Goal: Task Accomplishment & Management: Use online tool/utility

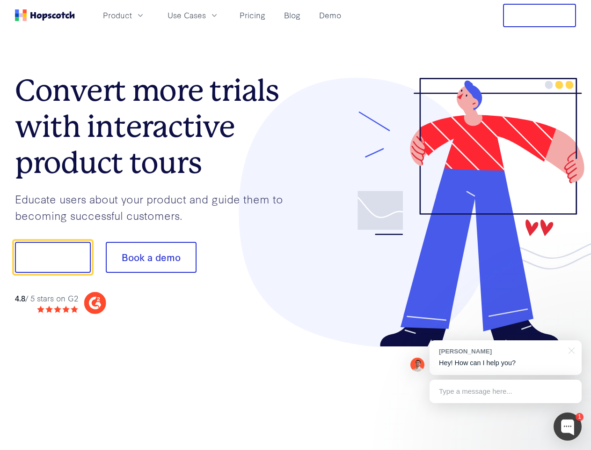
click at [296, 225] on div at bounding box center [436, 212] width 281 height 269
click at [132, 15] on span "Product" at bounding box center [117, 15] width 29 height 12
click at [206, 15] on span "Use Cases" at bounding box center [187, 15] width 38 height 12
click at [540, 15] on button "Free Trial" at bounding box center [539, 15] width 73 height 23
click at [52, 257] on button "Show me!" at bounding box center [53, 257] width 76 height 31
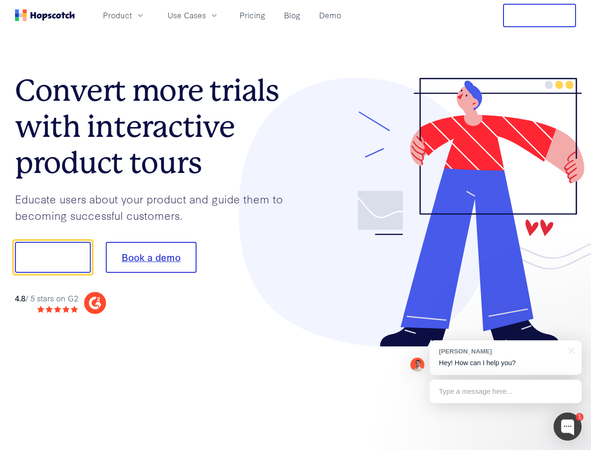
click at [151, 257] on button "Book a demo" at bounding box center [151, 257] width 91 height 31
click at [568, 426] on div at bounding box center [568, 426] width 28 height 28
click at [506, 357] on div "[PERSON_NAME] Hey! How can I help you?" at bounding box center [506, 357] width 152 height 35
click at [570, 349] on div at bounding box center [494, 256] width 176 height 312
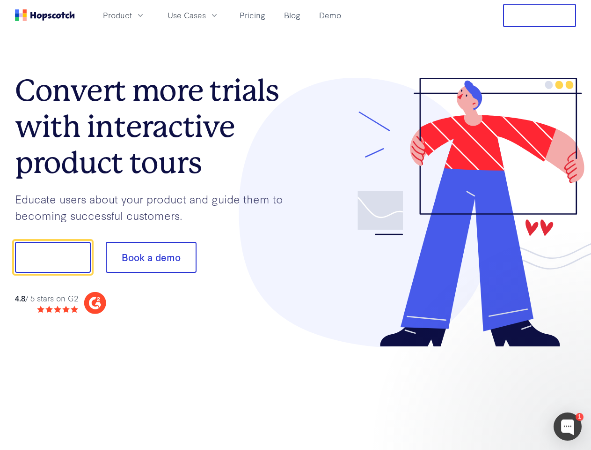
click at [506, 391] on div at bounding box center [494, 318] width 176 height 187
